Goal: Information Seeking & Learning: Find specific fact

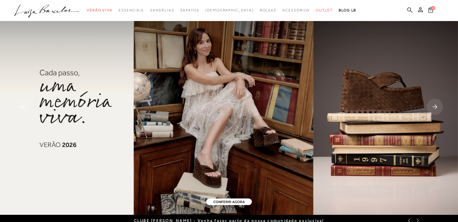
click at [408, 8] on icon at bounding box center [409, 9] width 5 height 5
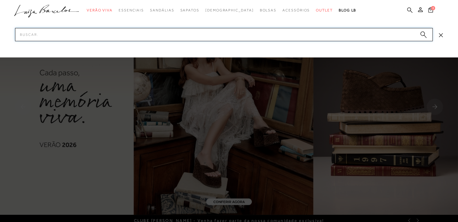
paste input "60500017138"
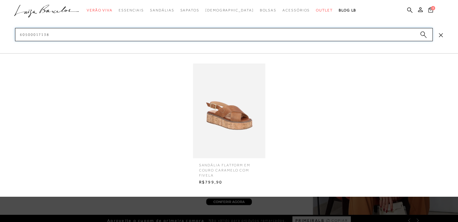
type input "60500017138"
click at [250, 120] on img at bounding box center [229, 111] width 72 height 95
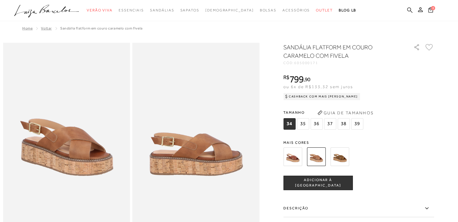
click at [408, 11] on icon at bounding box center [409, 10] width 5 height 6
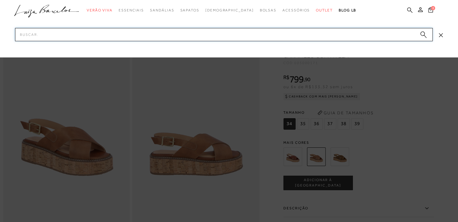
paste input "13420024136"
type input "13420024136"
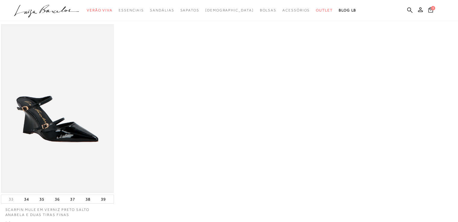
click at [28, 118] on img at bounding box center [58, 109] width 112 height 168
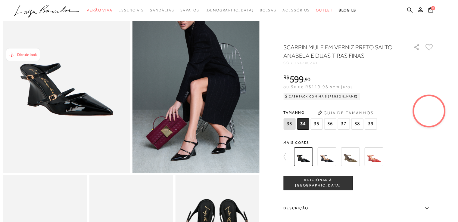
scroll to position [30, 0]
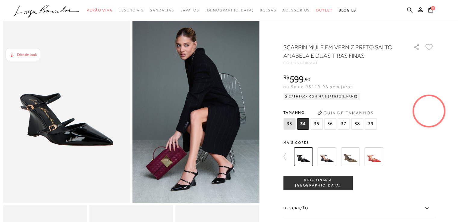
click at [409, 11] on icon at bounding box center [409, 9] width 5 height 5
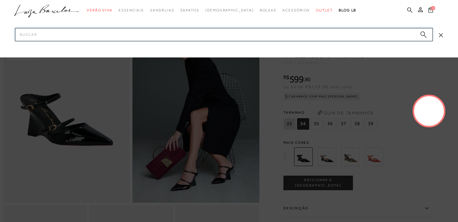
paste input "13180038135"
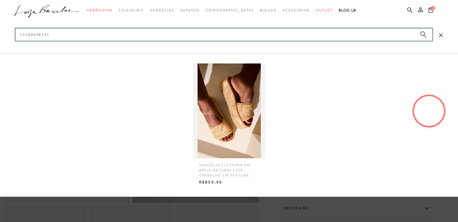
type input "13180038135"
click at [219, 103] on img at bounding box center [229, 111] width 72 height 95
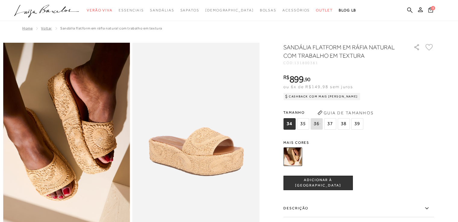
scroll to position [30, 0]
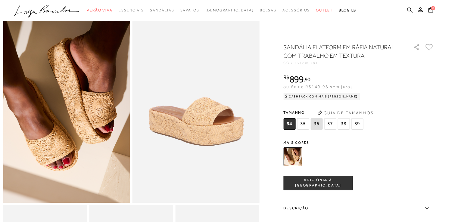
click at [410, 8] on icon at bounding box center [409, 9] width 5 height 5
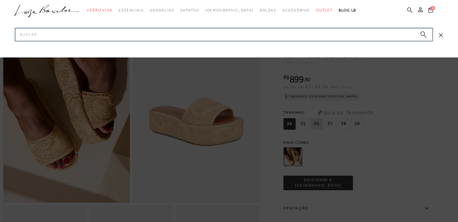
paste input "14080005439"
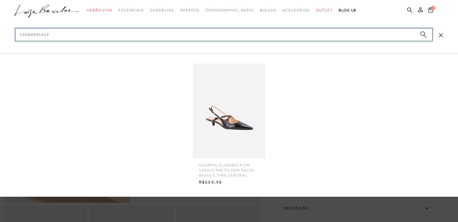
type input "14080005439"
click at [228, 114] on img at bounding box center [229, 111] width 72 height 95
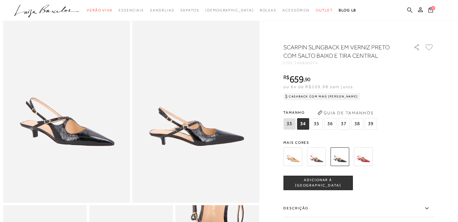
click at [409, 9] on icon at bounding box center [409, 10] width 5 height 6
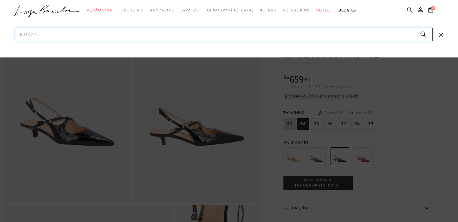
paste input "134200102135"
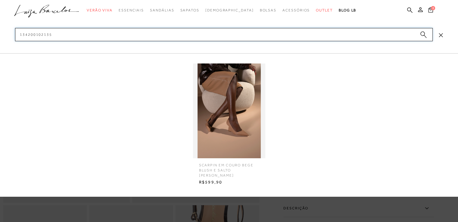
type input "134200102135"
click at [223, 123] on img at bounding box center [229, 111] width 72 height 95
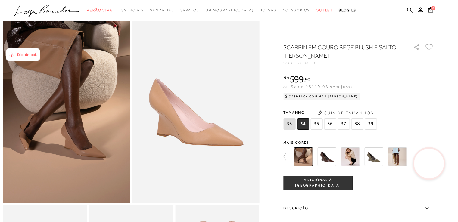
click at [409, 8] on icon at bounding box center [409, 9] width 5 height 5
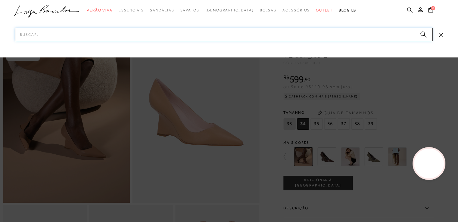
paste input "13010056534"
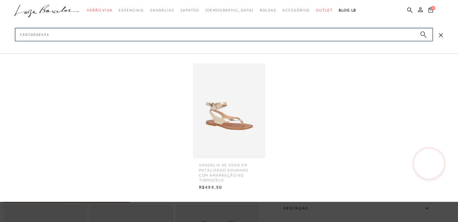
type input "13010056534"
click at [245, 107] on img at bounding box center [229, 111] width 72 height 95
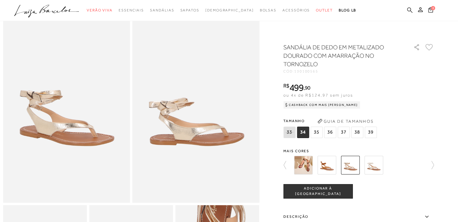
click at [408, 7] on icon at bounding box center [409, 10] width 5 height 6
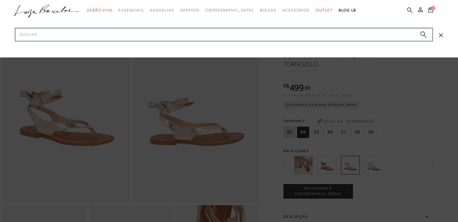
paste input "105800892637"
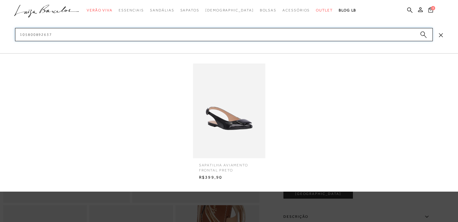
type input "105800892637"
click at [221, 103] on img at bounding box center [229, 111] width 72 height 95
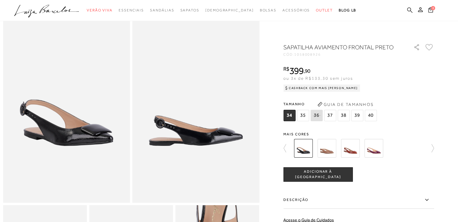
click at [411, 13] on link at bounding box center [409, 11] width 5 height 8
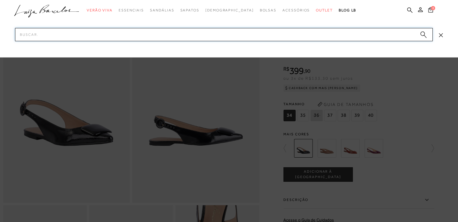
paste input "14140005535"
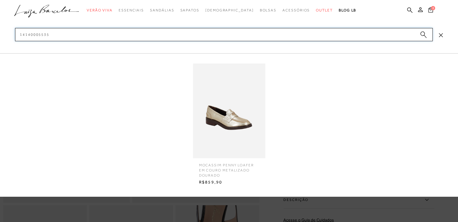
type input "14140005535"
click at [225, 129] on img at bounding box center [229, 111] width 72 height 95
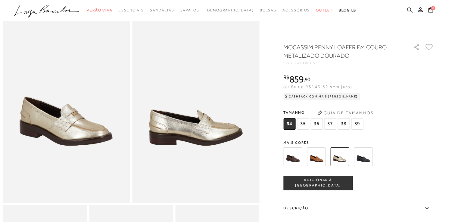
click at [409, 8] on icon at bounding box center [409, 10] width 5 height 6
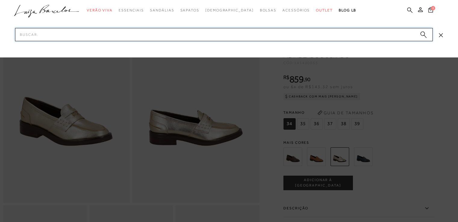
paste input "77770594132UN"
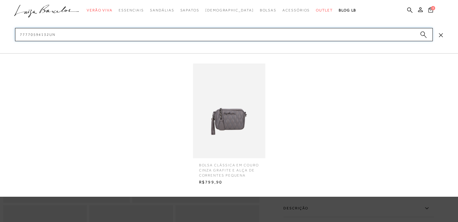
type input "77770594132UN"
click at [216, 111] on img at bounding box center [229, 111] width 72 height 95
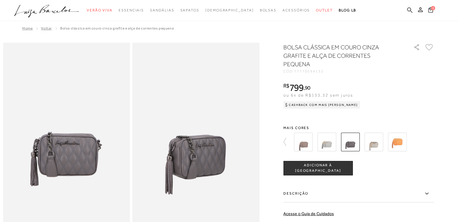
click at [410, 11] on icon at bounding box center [409, 10] width 5 height 6
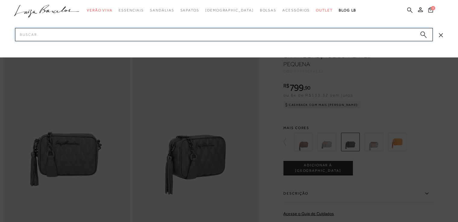
paste input "60330021337"
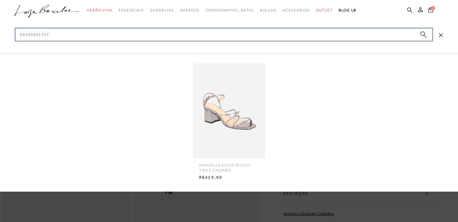
type input "60330021337"
click at [209, 115] on img at bounding box center [229, 111] width 72 height 95
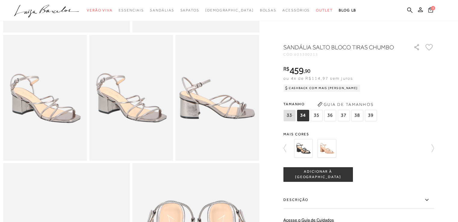
scroll to position [211, 0]
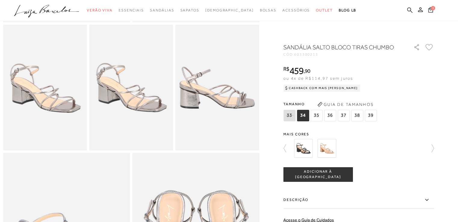
click at [410, 9] on icon at bounding box center [409, 10] width 5 height 6
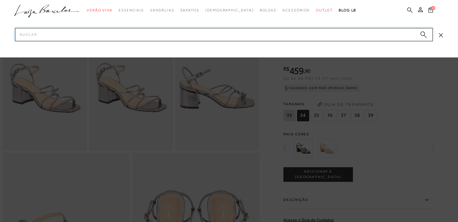
paste input "60330021338"
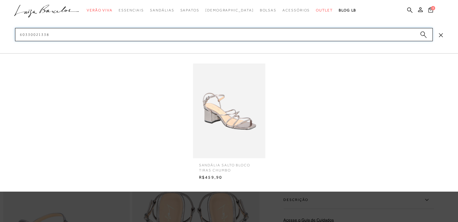
type input "60330021338"
click at [247, 115] on img at bounding box center [229, 111] width 72 height 95
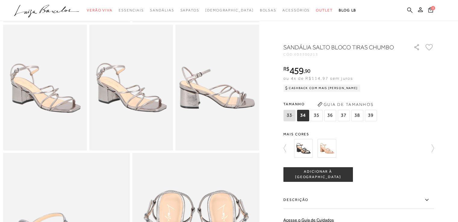
click at [409, 8] on icon at bounding box center [409, 10] width 5 height 6
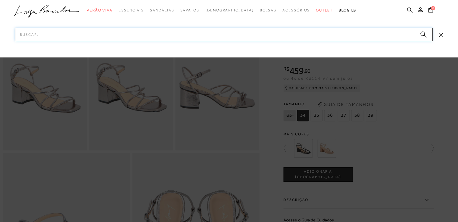
paste input "13130121437"
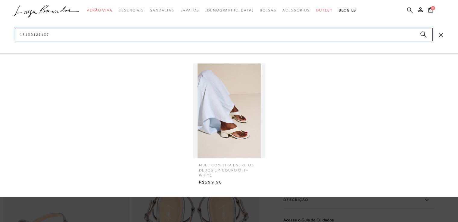
type input "13130121437"
click at [248, 119] on img at bounding box center [229, 111] width 72 height 95
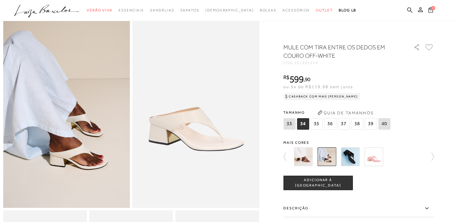
scroll to position [30, 0]
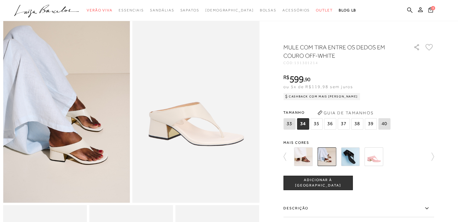
click at [406, 8] on ul ".a{fill-rule:evenodd;} Verão Viva Em alta Favoritos das Influenciadoras Apostas…" at bounding box center [224, 10] width 421 height 11
click at [410, 9] on icon at bounding box center [409, 9] width 5 height 5
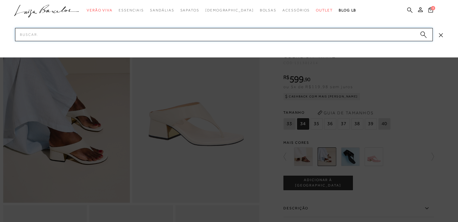
paste input "600500101338"
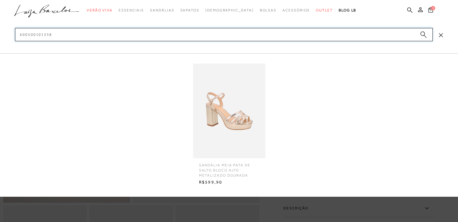
type input "600500101338"
click at [240, 123] on img at bounding box center [229, 111] width 72 height 95
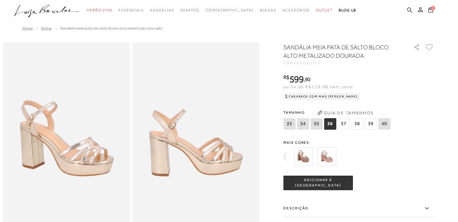
click at [411, 12] on icon at bounding box center [409, 10] width 5 height 6
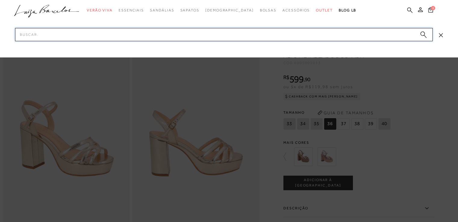
paste input "777711397UN"
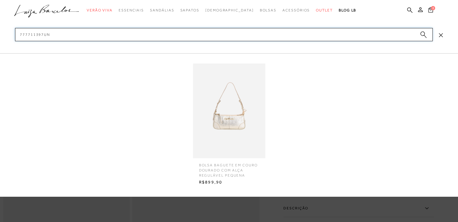
type input "777711397UN"
click at [214, 122] on img at bounding box center [229, 111] width 72 height 95
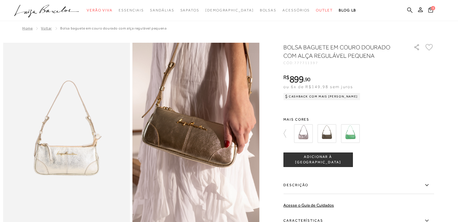
click at [409, 9] on icon at bounding box center [409, 10] width 5 height 6
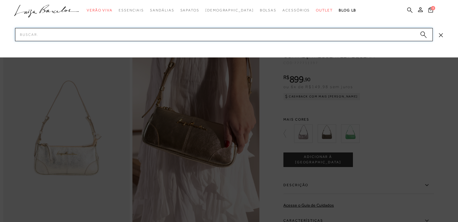
paste input "10580309136"
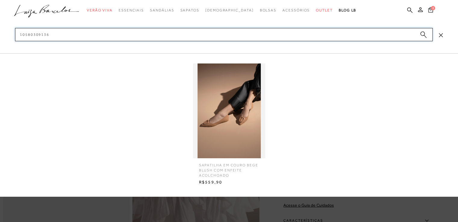
type input "10580309136"
click at [242, 117] on img at bounding box center [229, 111] width 72 height 95
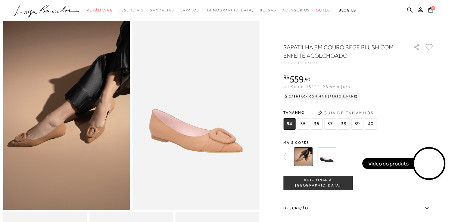
scroll to position [30, 0]
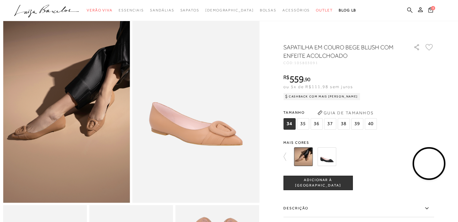
click at [410, 10] on icon at bounding box center [409, 10] width 5 height 6
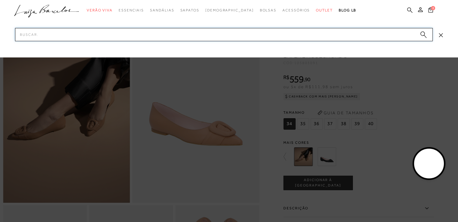
paste input "12120025936"
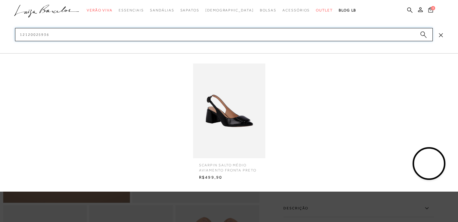
type input "12120025936"
click at [220, 131] on img at bounding box center [229, 111] width 72 height 95
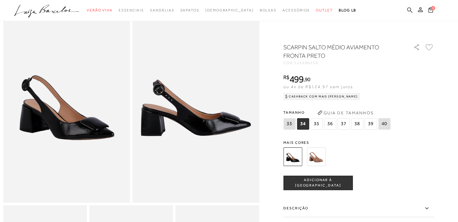
click at [408, 8] on icon at bounding box center [409, 10] width 5 height 6
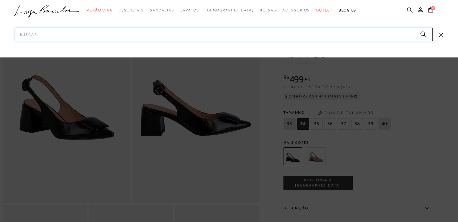
paste input "600100092339"
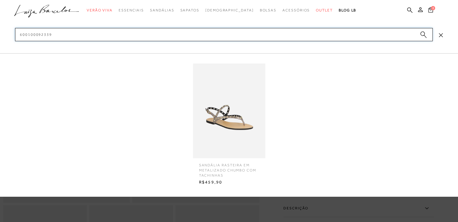
type input "600100092339"
click at [234, 120] on img at bounding box center [229, 111] width 72 height 95
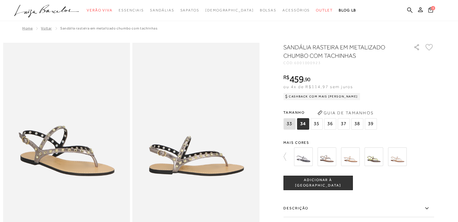
click at [406, 7] on ul ".a{fill-rule:evenodd;} Verão Viva Em alta Favoritos das Influenciadoras Apostas…" at bounding box center [224, 10] width 421 height 11
click at [409, 9] on icon at bounding box center [409, 10] width 5 height 6
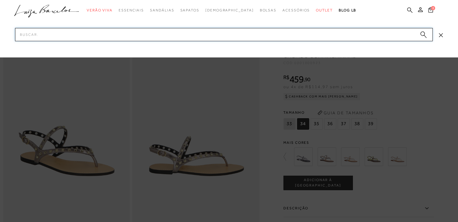
paste input "133200083134"
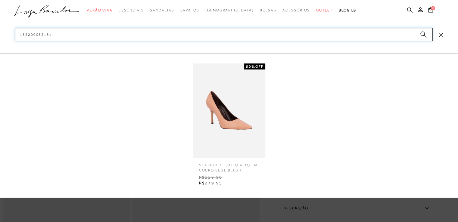
type input "133200083134"
click at [214, 110] on img at bounding box center [229, 111] width 72 height 95
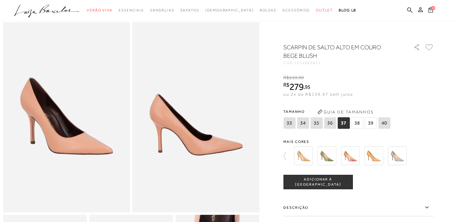
scroll to position [30, 0]
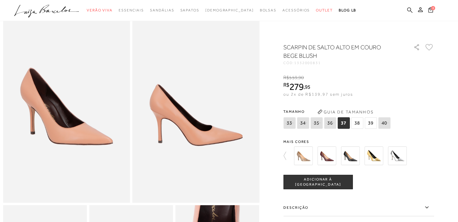
click at [408, 9] on icon at bounding box center [409, 10] width 5 height 6
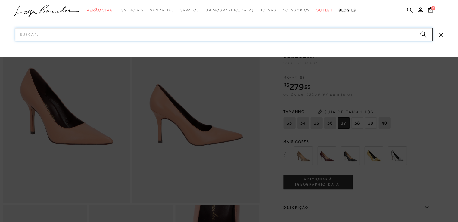
paste input "112300392635"
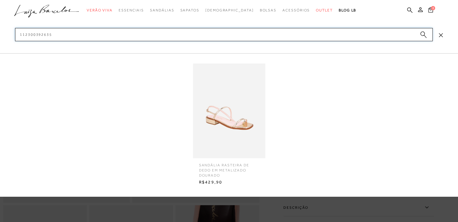
type input "112300392635"
click at [238, 91] on img at bounding box center [229, 111] width 72 height 95
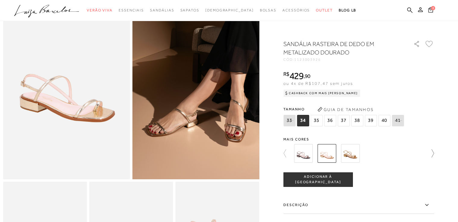
scroll to position [60, 0]
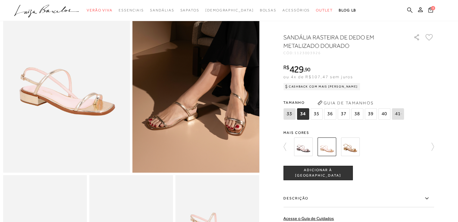
click at [410, 8] on icon at bounding box center [409, 10] width 5 height 6
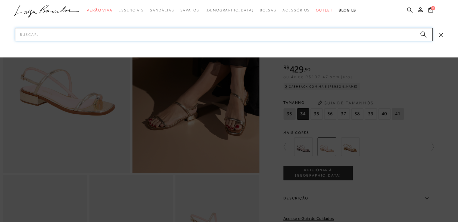
paste input "13010056739"
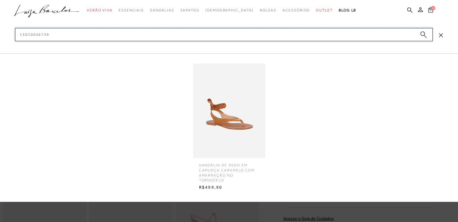
type input "13010056739"
click at [231, 116] on img at bounding box center [229, 111] width 72 height 95
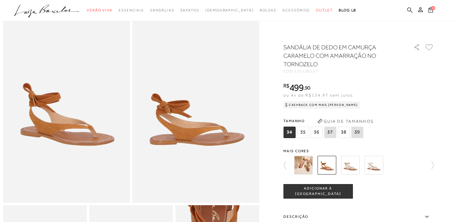
click at [408, 8] on icon at bounding box center [409, 10] width 5 height 6
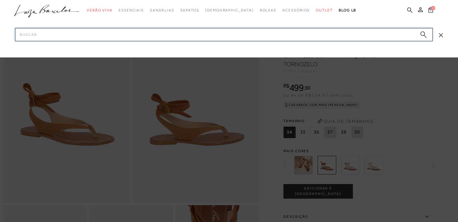
paste input "12820040436"
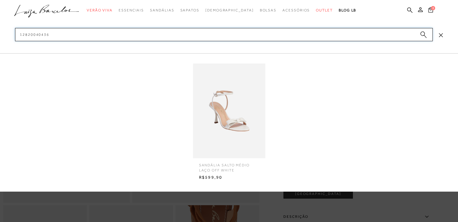
type input "12820040436"
click at [242, 120] on img at bounding box center [229, 111] width 72 height 95
